Goal: Task Accomplishment & Management: Use online tool/utility

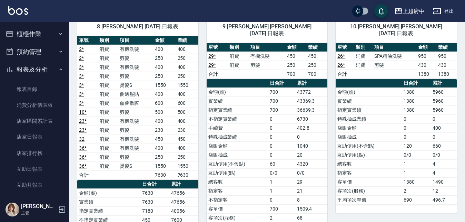
scroll to position [794, 0]
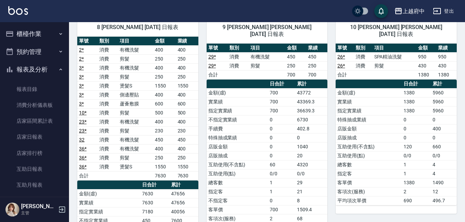
click at [35, 71] on button "報表及分析" at bounding box center [35, 69] width 64 height 18
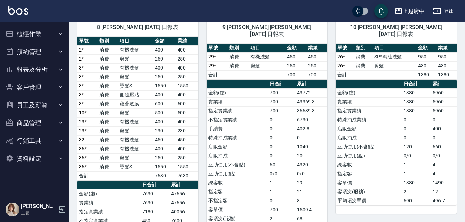
click at [35, 34] on button "櫃檯作業" at bounding box center [35, 34] width 64 height 18
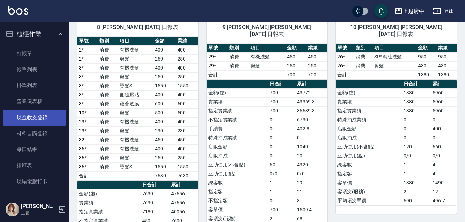
click at [32, 118] on link "現金收支登錄" at bounding box center [35, 117] width 64 height 16
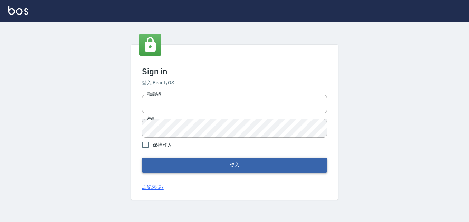
type input "0911903627"
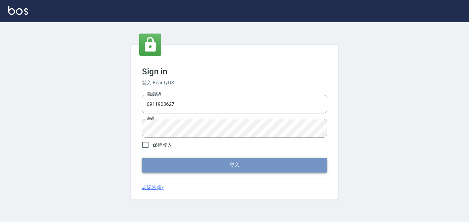
click at [203, 160] on button "登入" at bounding box center [234, 164] width 185 height 14
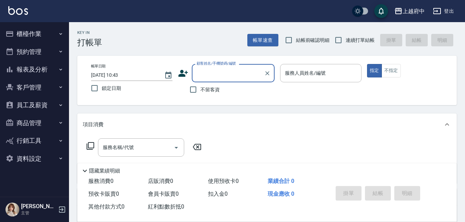
click at [34, 33] on button "櫃檯作業" at bounding box center [35, 34] width 64 height 18
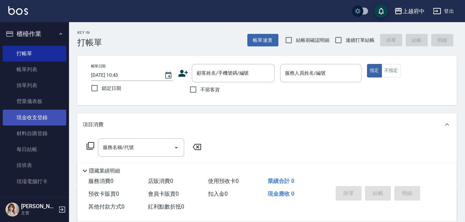
click at [31, 120] on link "現金收支登錄" at bounding box center [35, 117] width 64 height 16
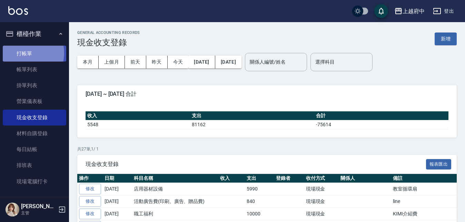
click at [28, 53] on link "打帳單" at bounding box center [35, 54] width 64 height 16
